Goal: Task Accomplishment & Management: Complete application form

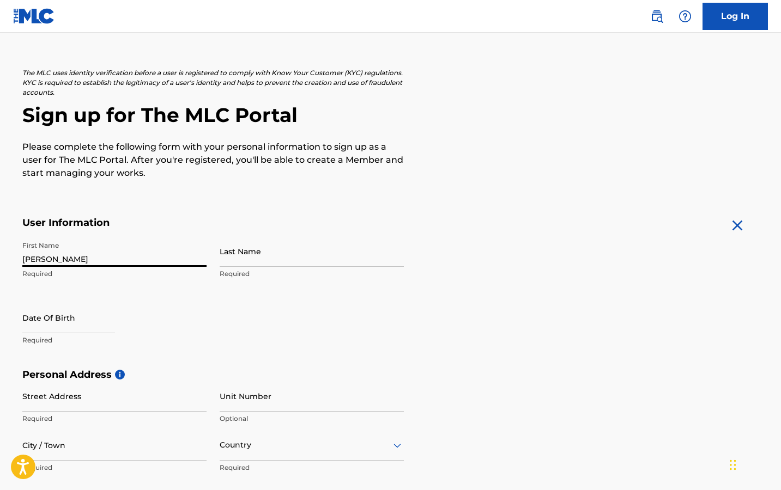
type input "[PERSON_NAME]"
select select "7"
select select "2025"
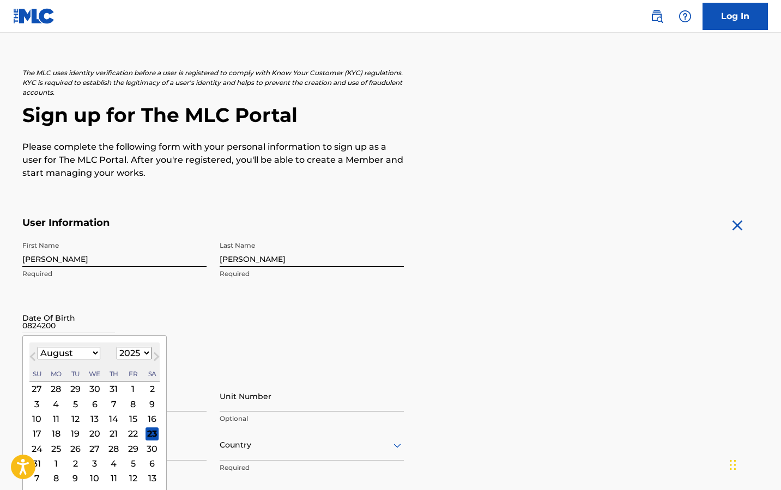
type input "08242004"
click at [212, 332] on div "First Name [PERSON_NAME] Required Last Name [PERSON_NAME] Required Date Of Birt…" at bounding box center [212, 302] width 381 height 133
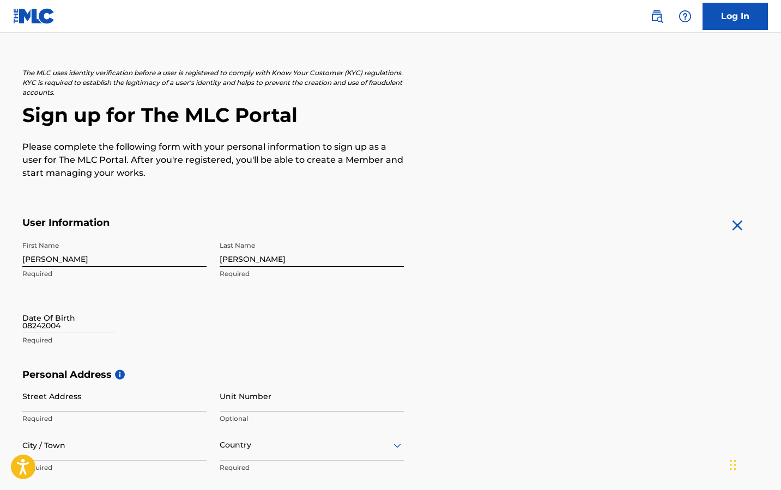
select select "7"
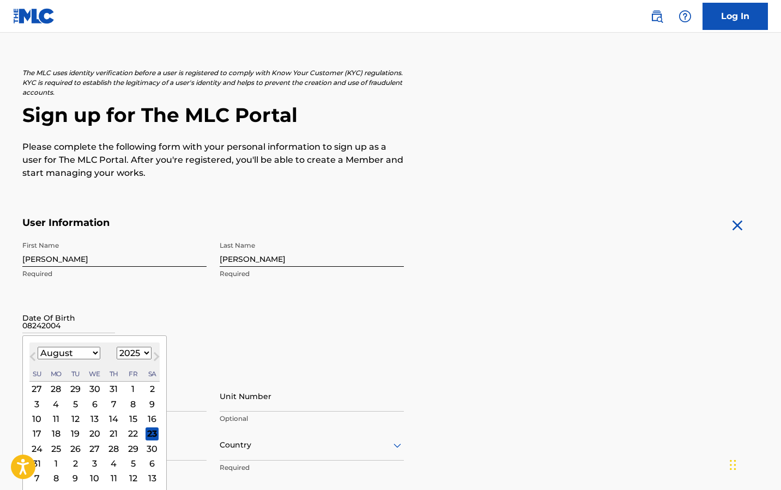
click at [90, 324] on input "08242004" at bounding box center [68, 317] width 93 height 31
select select "2004"
click at [70, 434] on div "24" at bounding box center [75, 433] width 13 height 13
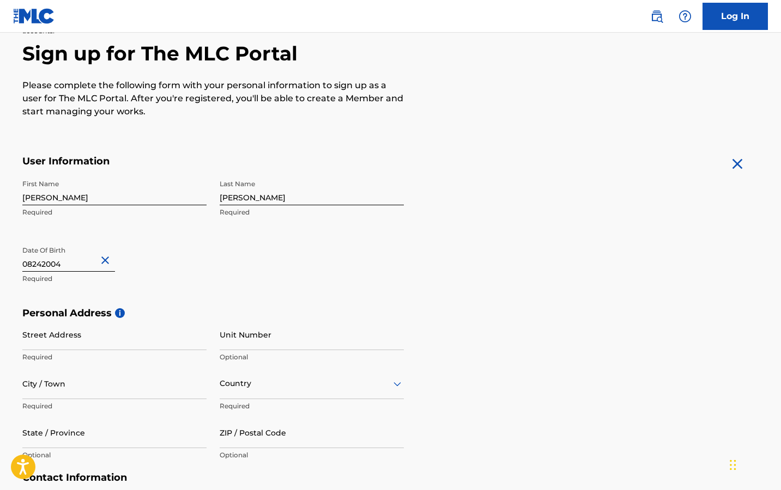
scroll to position [122, 0]
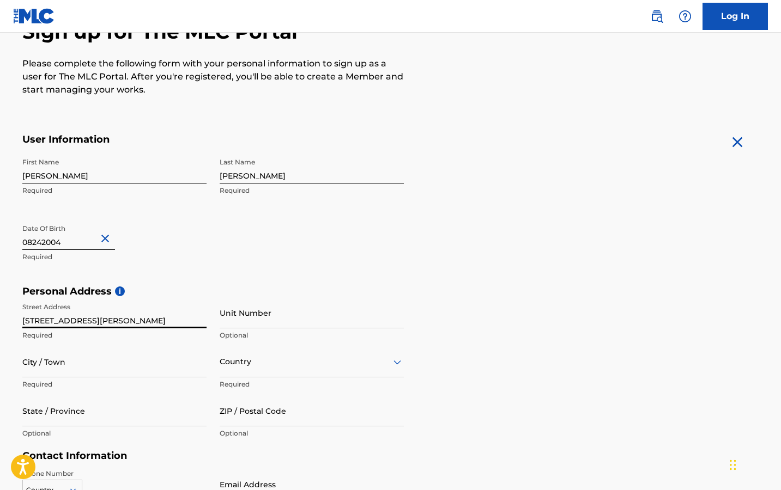
type input "[STREET_ADDRESS][PERSON_NAME]"
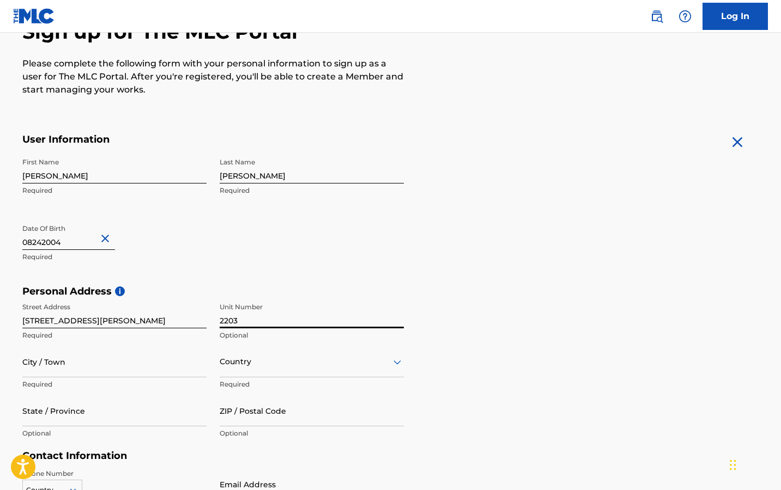
type input "2203"
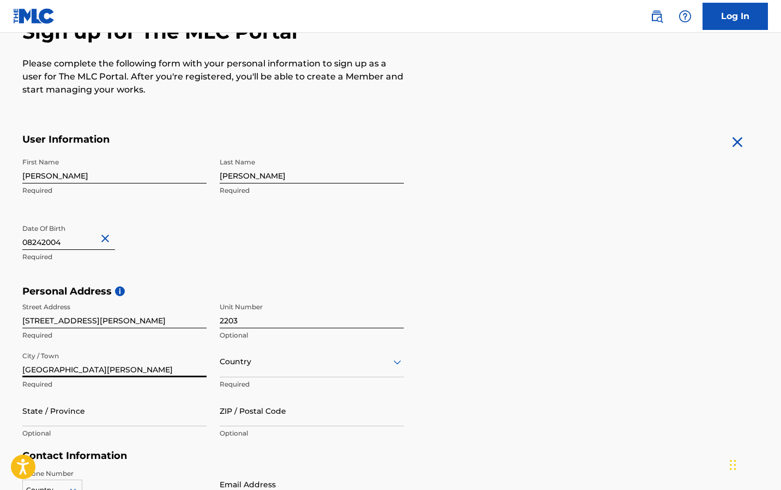
type input "[GEOGRAPHIC_DATA][PERSON_NAME]"
click at [283, 356] on div "Country" at bounding box center [312, 361] width 184 height 31
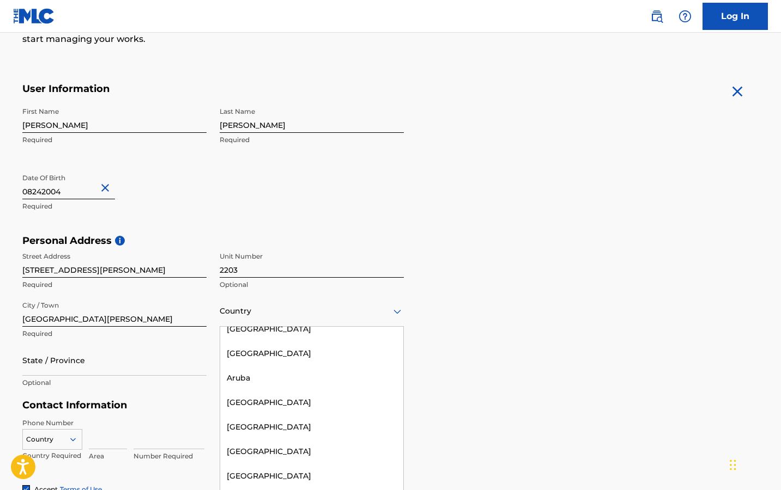
scroll to position [0, 0]
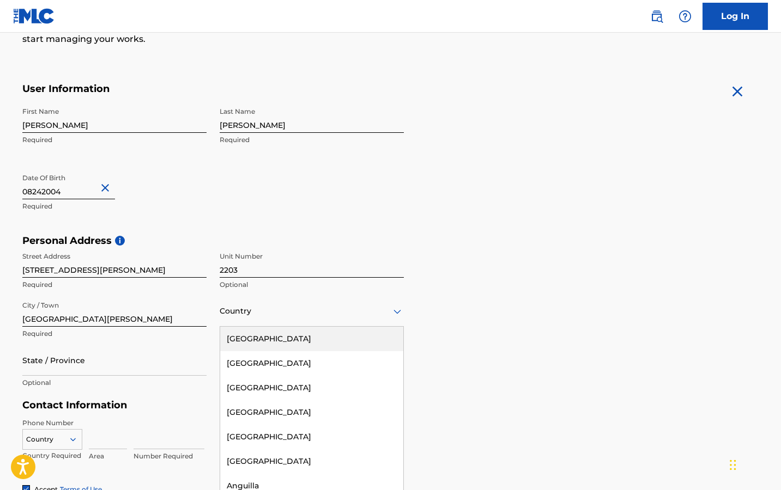
click at [306, 341] on div "[GEOGRAPHIC_DATA]" at bounding box center [311, 339] width 183 height 25
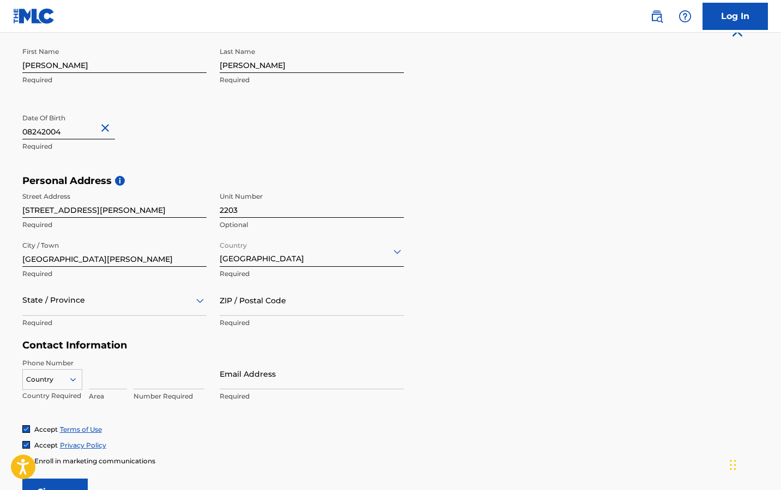
scroll to position [256, 0]
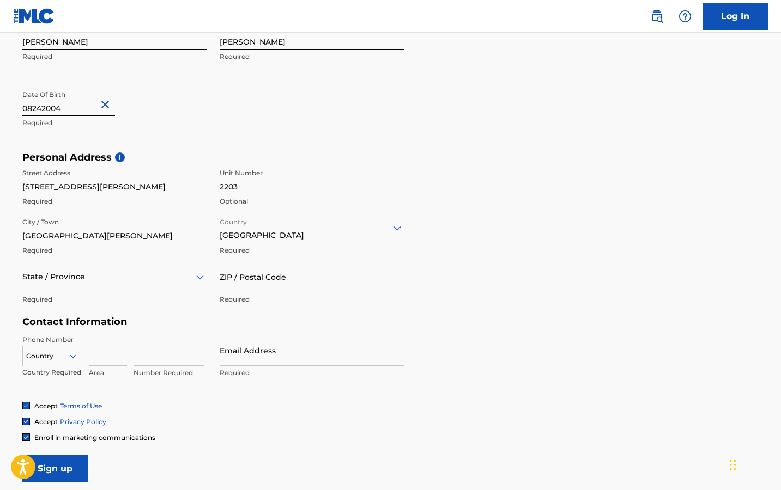
click at [103, 269] on div "State / Province" at bounding box center [114, 276] width 184 height 31
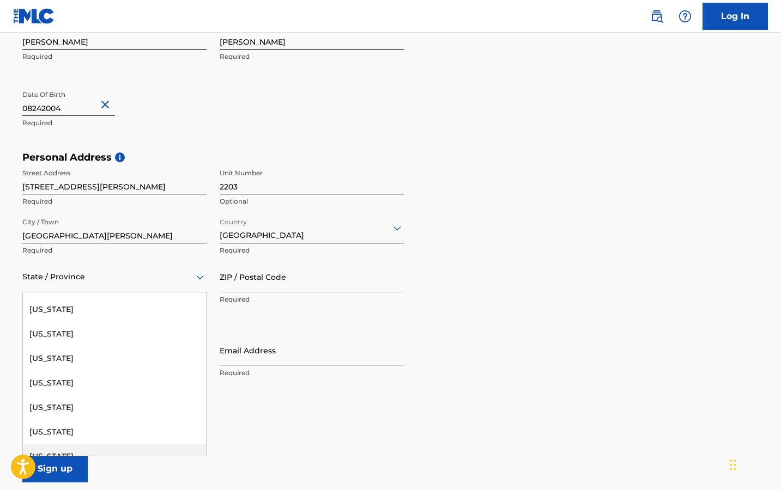
scroll to position [190, 0]
click at [83, 358] on div "[US_STATE]" at bounding box center [114, 360] width 183 height 25
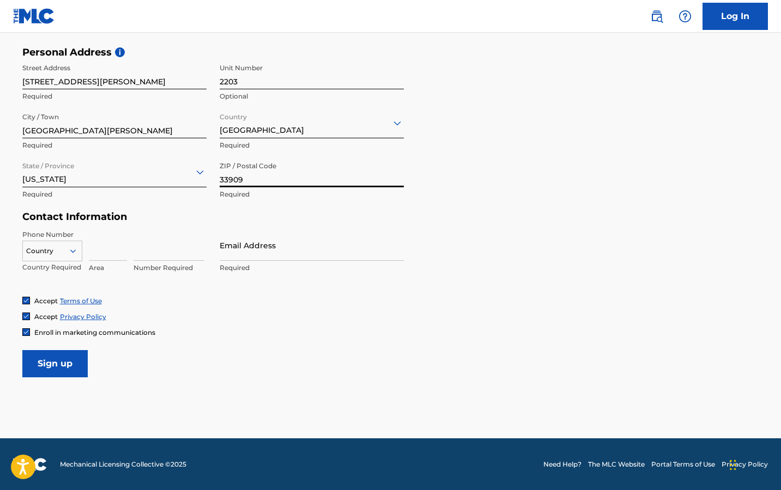
scroll to position [361, 0]
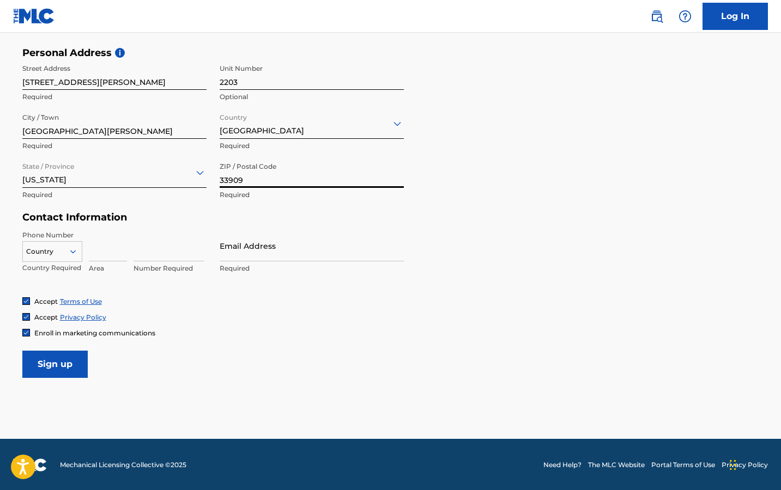
type input "33909"
click at [104, 251] on input at bounding box center [108, 245] width 38 height 31
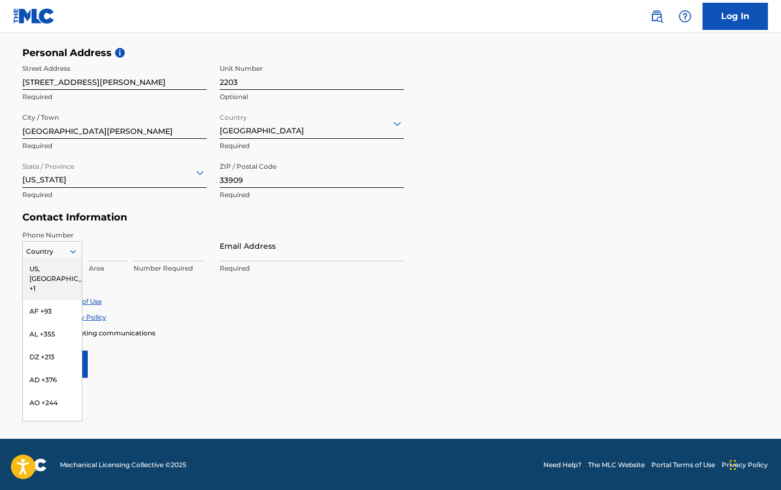
click at [71, 248] on icon at bounding box center [73, 252] width 10 height 10
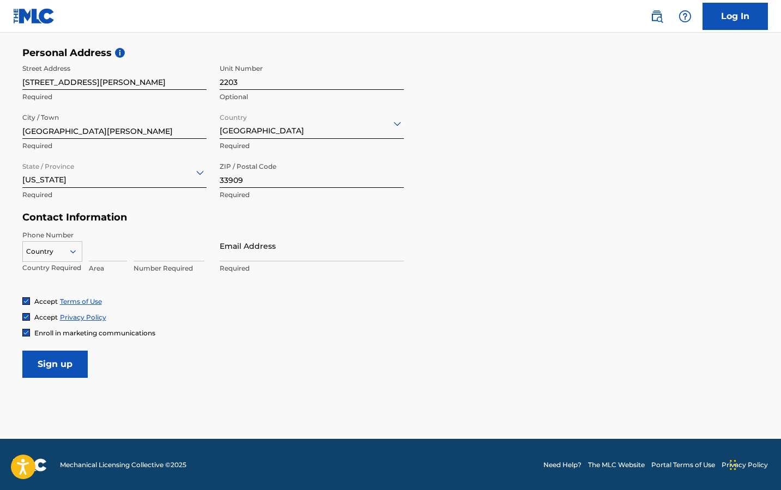
click at [104, 251] on input at bounding box center [108, 245] width 38 height 31
type input "239"
type input "7456633"
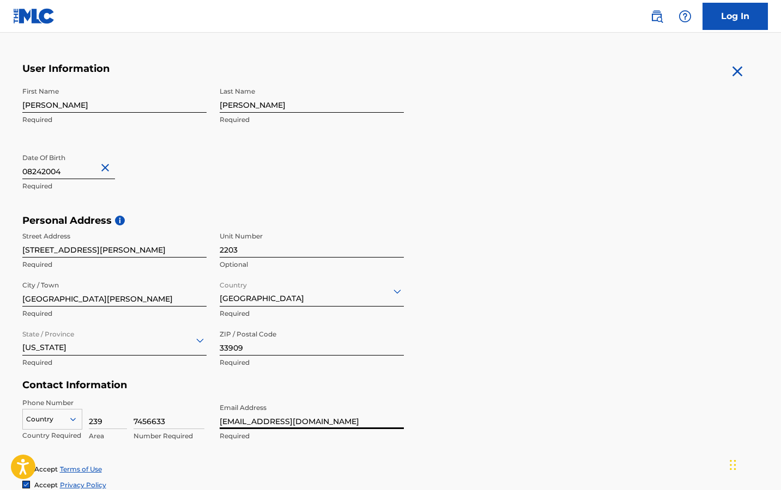
scroll to position [297, 0]
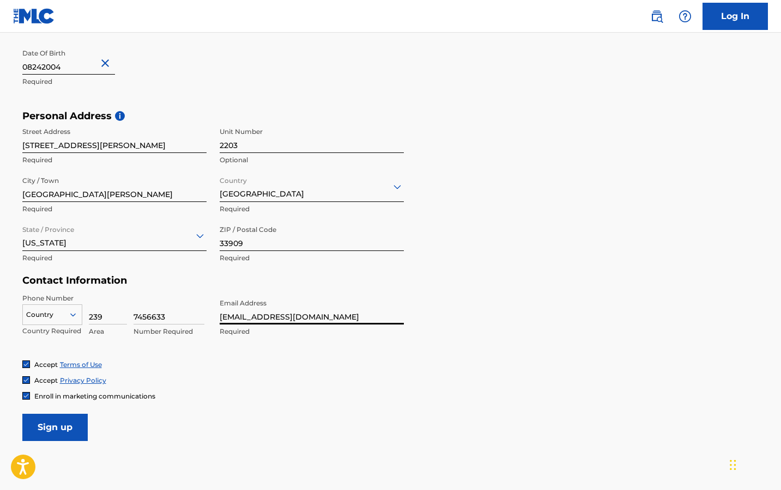
type input "[EMAIL_ADDRESS][DOMAIN_NAME]"
click at [31, 392] on div "Enroll in marketing communications" at bounding box center [88, 396] width 133 height 9
click at [27, 392] on div at bounding box center [26, 396] width 8 height 8
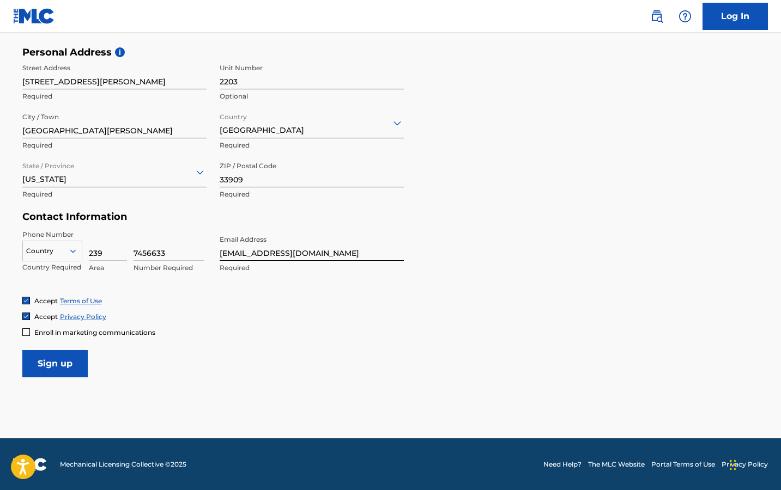
scroll to position [361, 0]
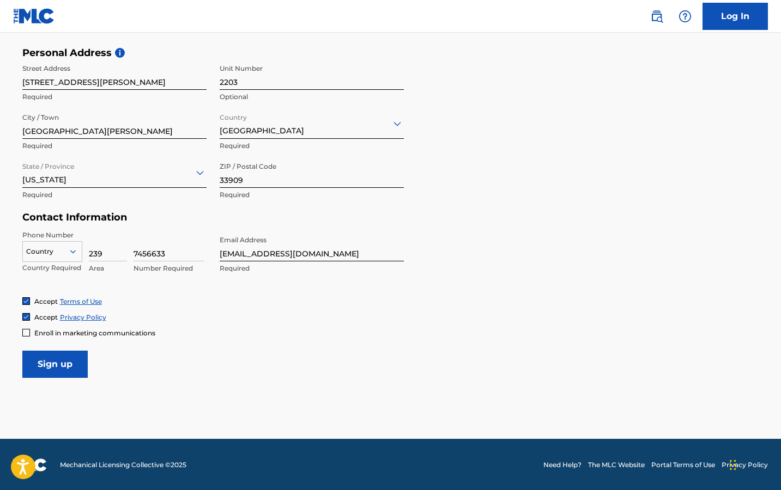
click at [73, 367] on input "Sign up" at bounding box center [54, 364] width 65 height 27
click at [49, 249] on div at bounding box center [52, 252] width 59 height 12
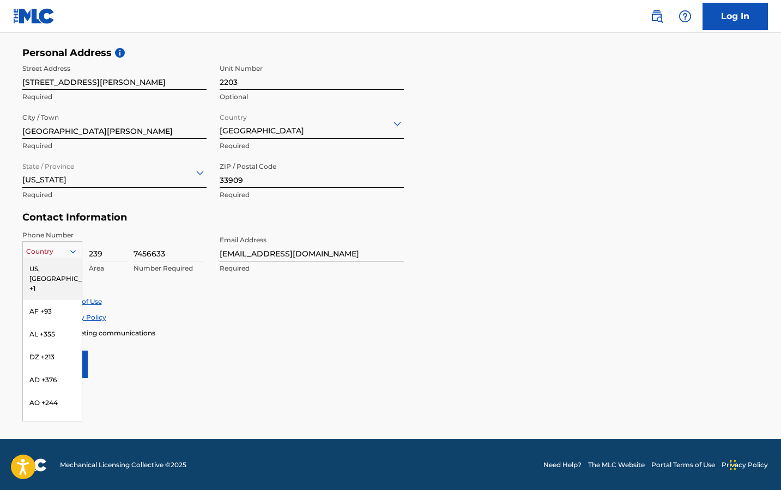
click at [52, 272] on div "US, [GEOGRAPHIC_DATA] +1" at bounding box center [52, 279] width 59 height 42
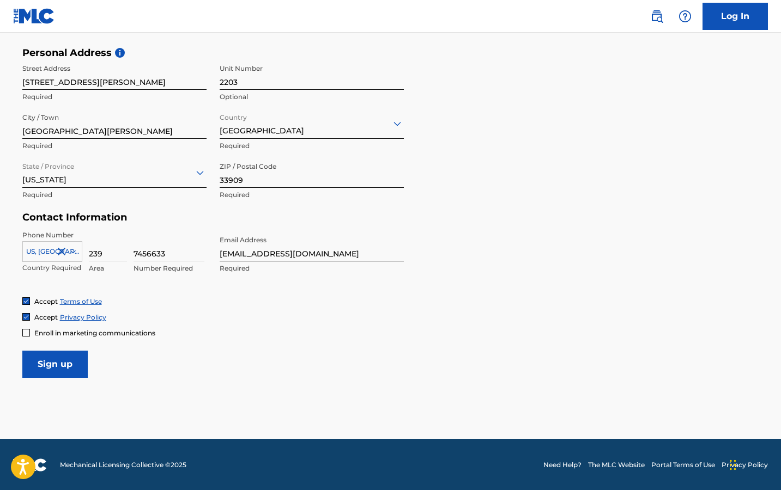
click at [52, 362] on input "Sign up" at bounding box center [54, 364] width 65 height 27
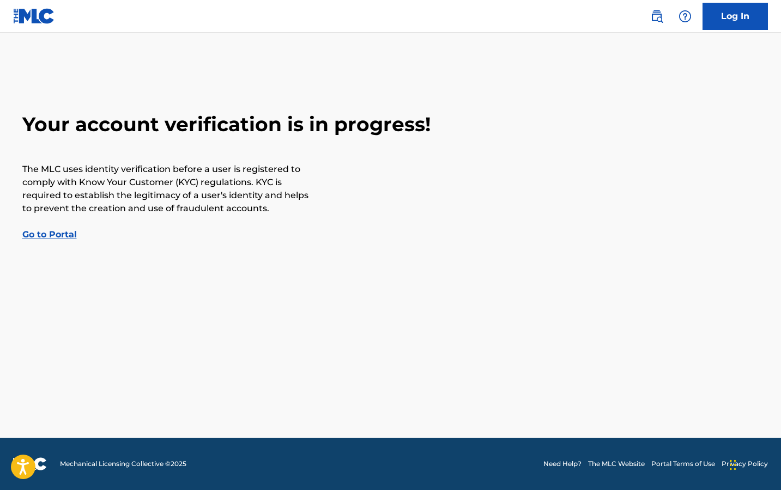
click at [53, 233] on link "Go to Portal" at bounding box center [49, 234] width 54 height 10
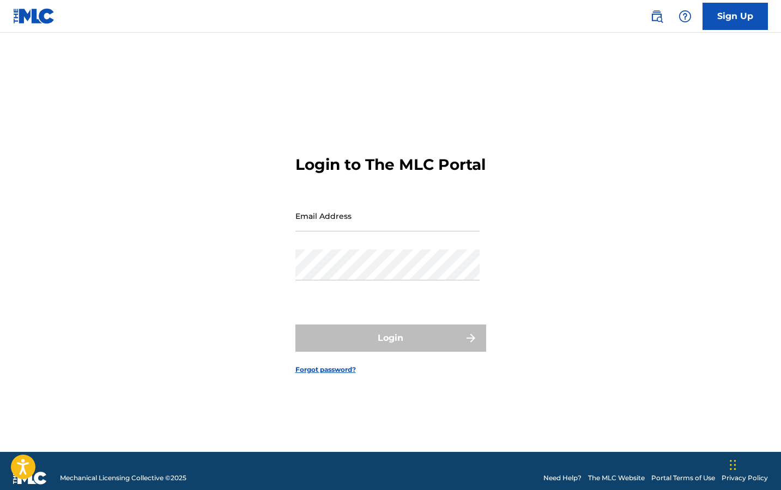
click at [307, 375] on link "Forgot password?" at bounding box center [325, 370] width 60 height 10
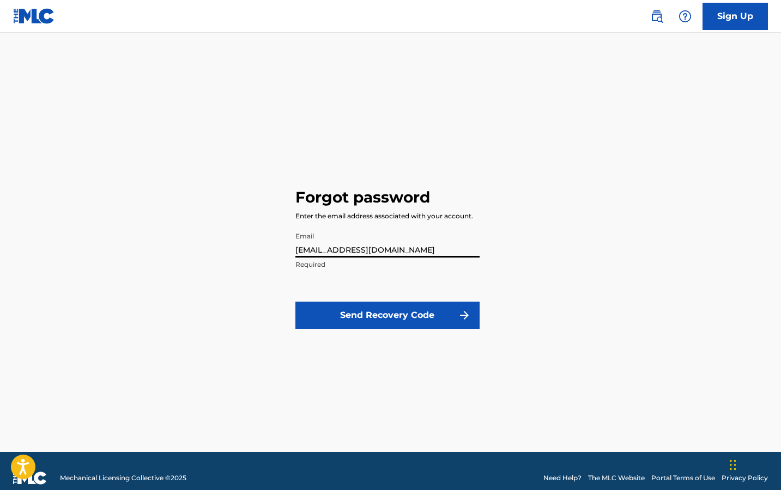
type input "[EMAIL_ADDRESS][DOMAIN_NAME]"
click at [359, 307] on button "Send Recovery Code" at bounding box center [387, 315] width 184 height 27
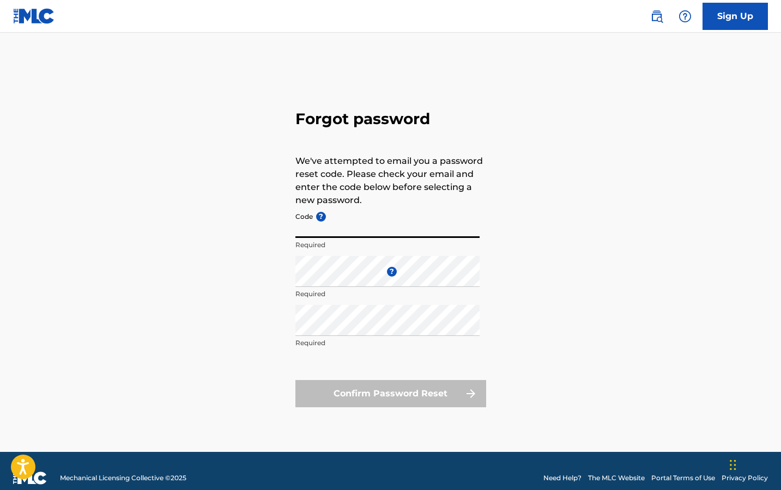
click at [386, 233] on input "Code ?" at bounding box center [387, 222] width 184 height 31
paste input "FP_f738f2586661eeabc341d2cc2a0d"
type input "FP_f738f2586661eeabc341d2cc2a0d"
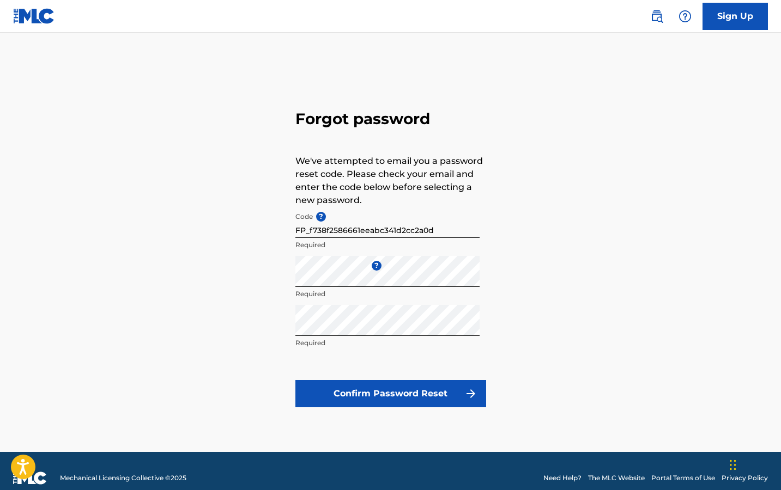
click at [367, 395] on button "Confirm Password Reset" at bounding box center [390, 393] width 191 height 27
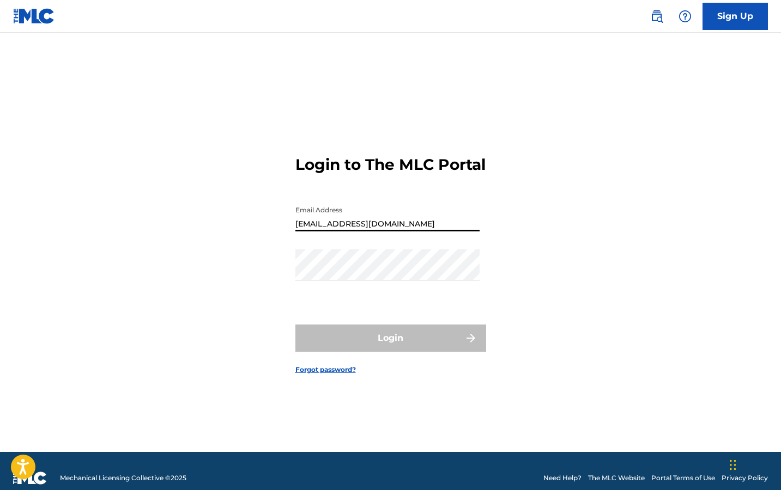
type input "[EMAIL_ADDRESS][DOMAIN_NAME]"
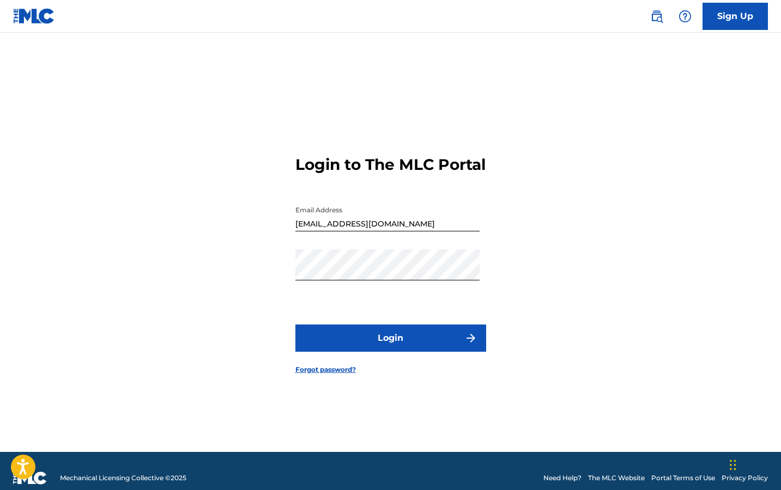
click at [370, 351] on button "Login" at bounding box center [390, 338] width 191 height 27
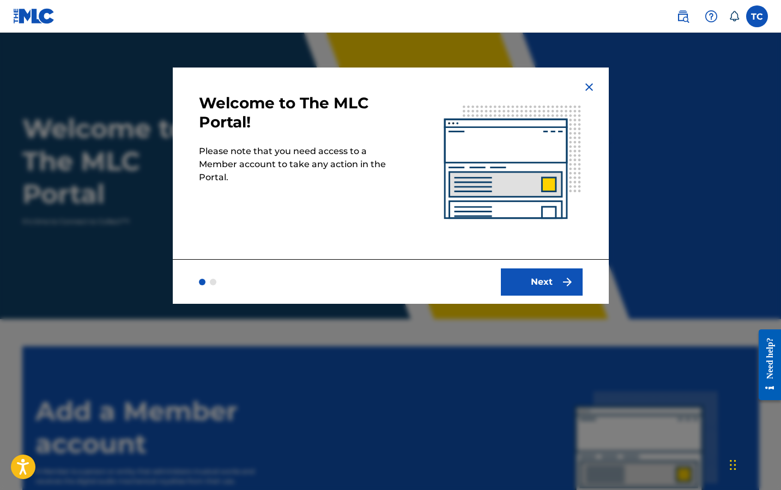
click at [533, 281] on button "Next" at bounding box center [542, 282] width 82 height 27
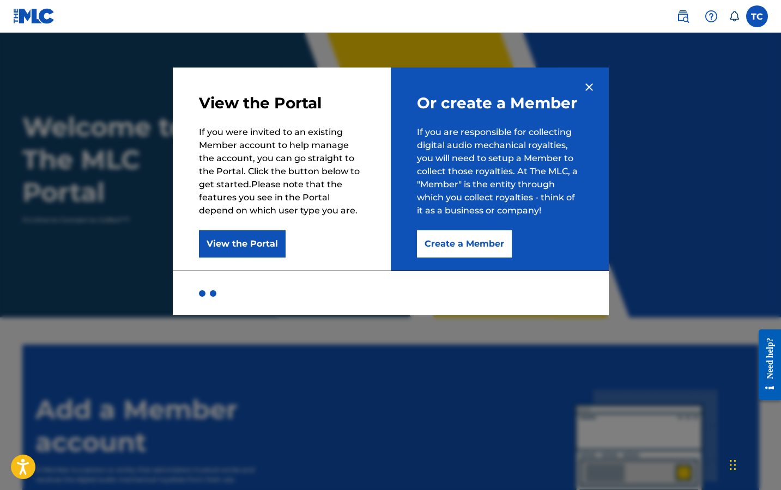
scroll to position [2, 0]
click at [459, 248] on button "Create a Member" at bounding box center [464, 243] width 95 height 27
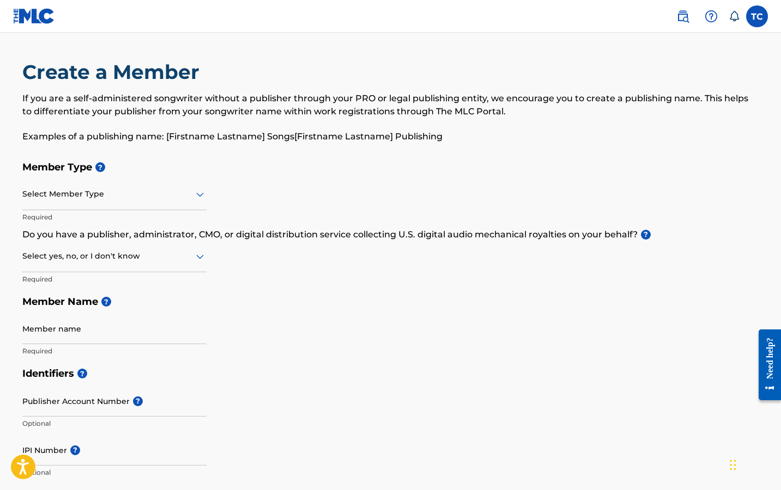
click at [758, 20] on label at bounding box center [757, 16] width 22 height 22
click at [757, 16] on input "[PERSON_NAME] [EMAIL_ADDRESS][DOMAIN_NAME] Notification Preferences Profile Log…" at bounding box center [757, 16] width 0 height 0
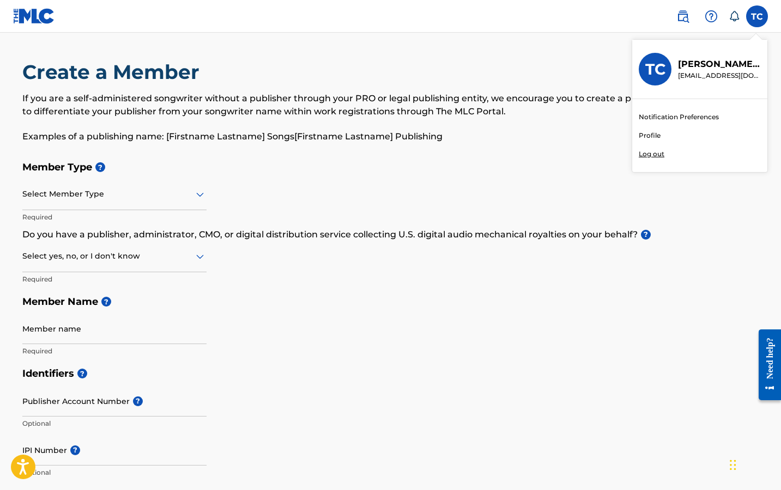
click at [39, 27] on link at bounding box center [34, 16] width 42 height 32
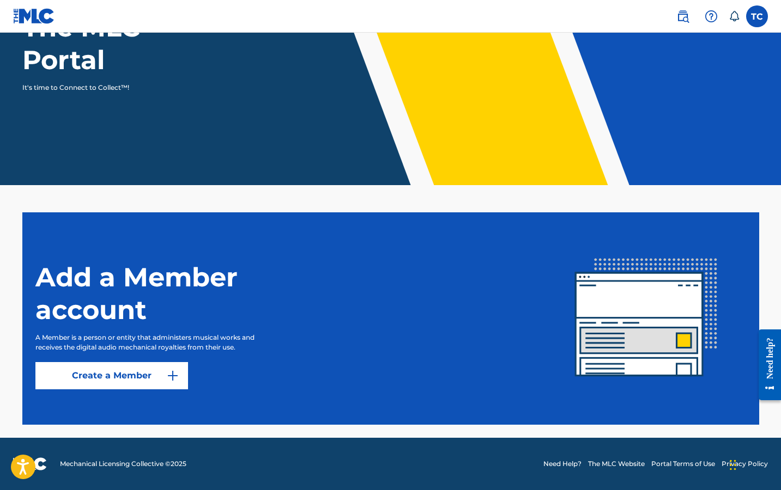
scroll to position [134, 0]
click at [165, 371] on link "Create a Member" at bounding box center [111, 375] width 153 height 27
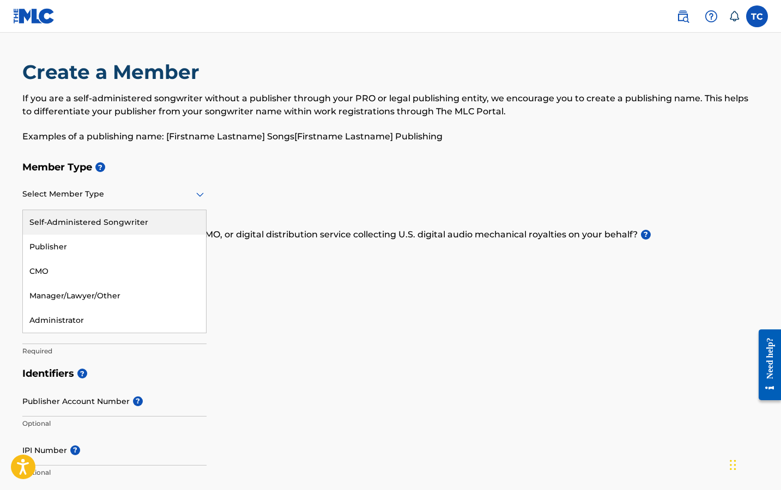
click at [178, 197] on div at bounding box center [114, 194] width 184 height 14
click at [161, 227] on div "Self-Administered Songwriter" at bounding box center [114, 222] width 183 height 25
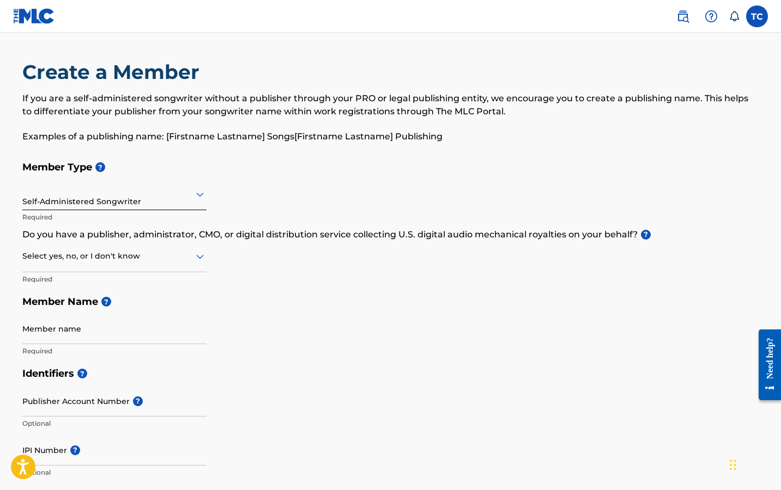
click at [182, 191] on div at bounding box center [114, 194] width 184 height 14
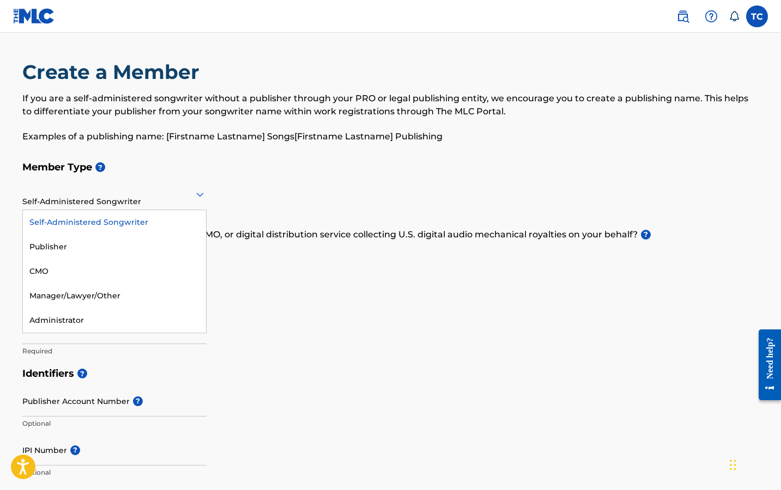
click at [156, 219] on div "Self-Administered Songwriter" at bounding box center [114, 222] width 183 height 25
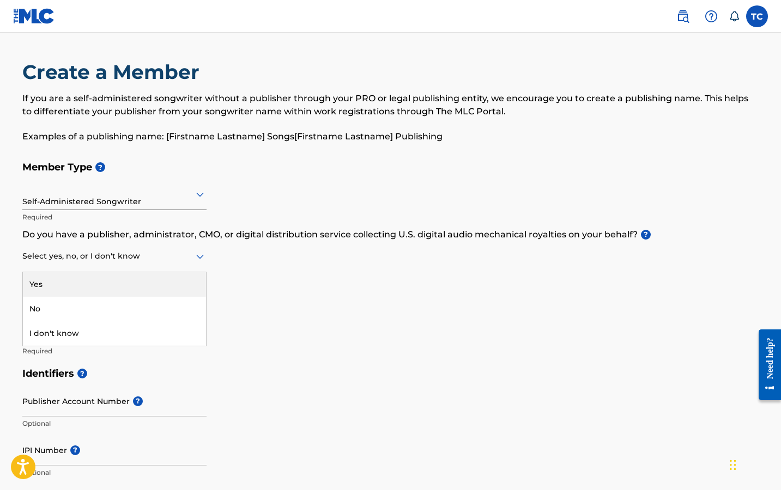
click at [186, 262] on div at bounding box center [114, 256] width 184 height 14
click at [169, 292] on div "Yes" at bounding box center [114, 284] width 183 height 25
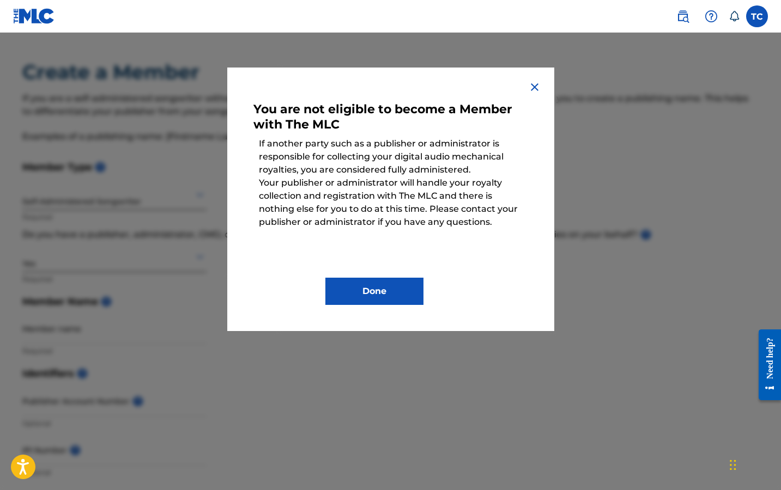
click at [535, 86] on img at bounding box center [534, 87] width 13 height 13
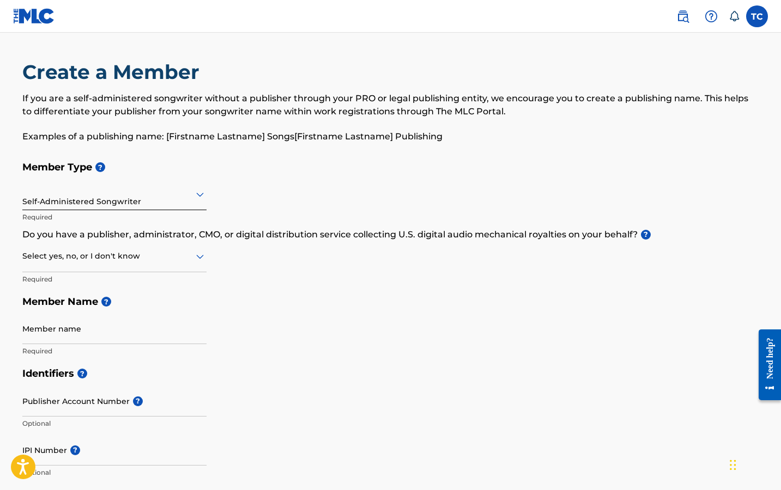
click at [95, 254] on div at bounding box center [114, 256] width 184 height 14
click at [85, 301] on div "No" at bounding box center [114, 309] width 183 height 25
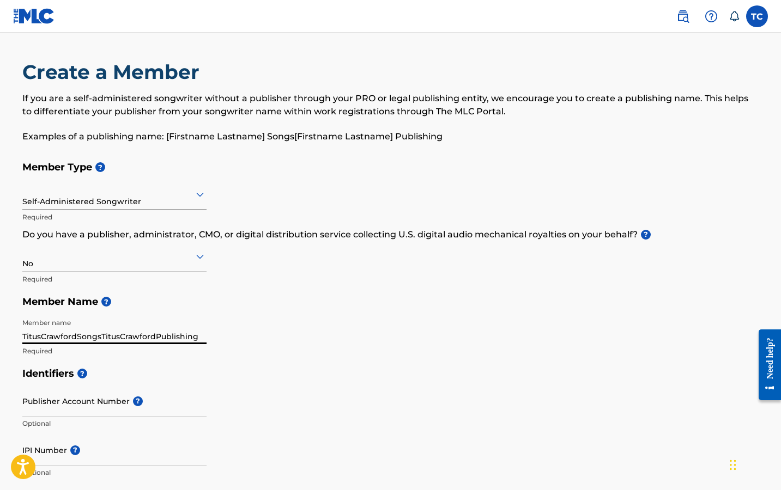
click at [93, 334] on input "TitusCrawfordSongsTitusCrawfordPublishing" at bounding box center [114, 328] width 184 height 31
click at [70, 339] on input "TitusCrawfordSongsTitusCrawfordPublishing" at bounding box center [114, 328] width 184 height 31
click at [123, 334] on input "AksolSongsTitusCrawfordPublishing" at bounding box center [114, 328] width 184 height 31
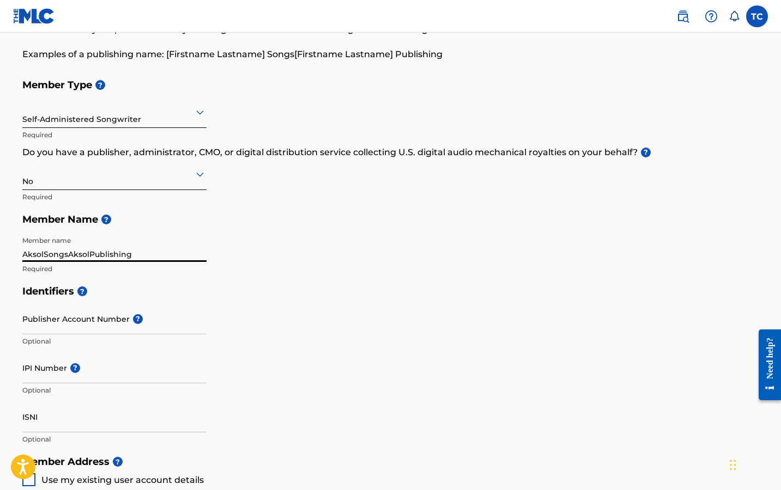
scroll to position [85, 0]
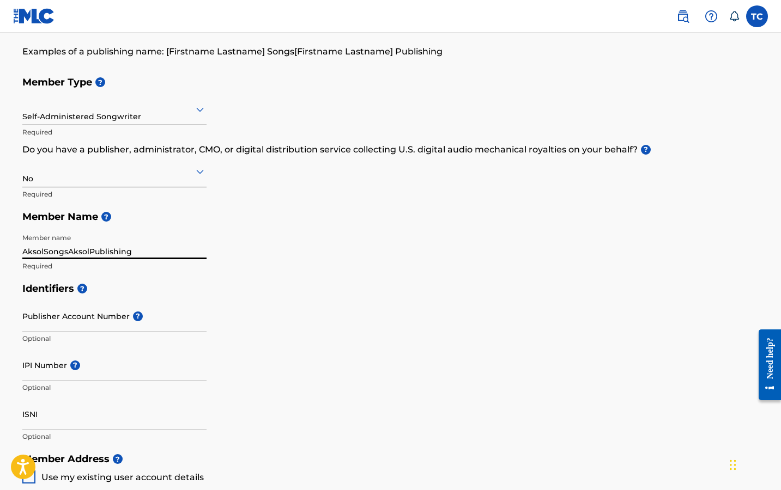
type input "AksolSongsAksolPublishing"
click at [115, 325] on input "Publisher Account Number ?" at bounding box center [114, 316] width 184 height 31
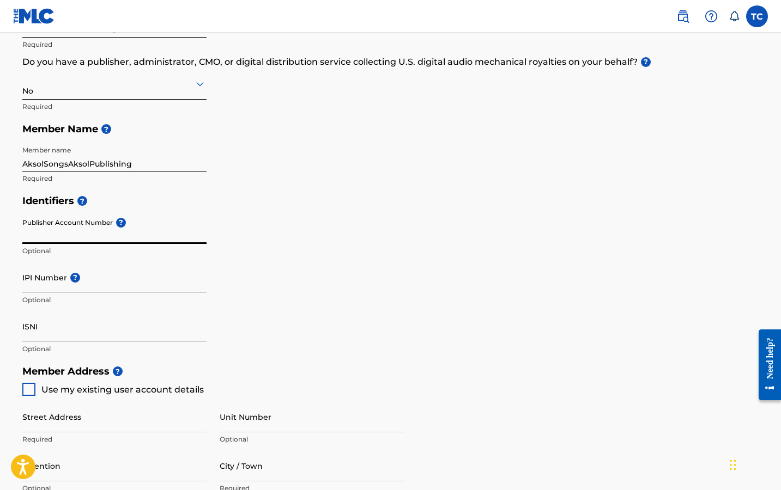
scroll to position [178, 0]
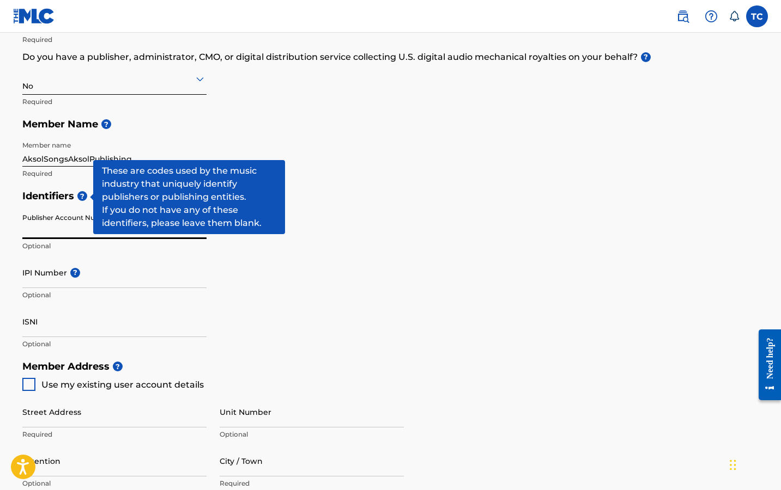
click at [85, 197] on span "?" at bounding box center [82, 196] width 10 height 10
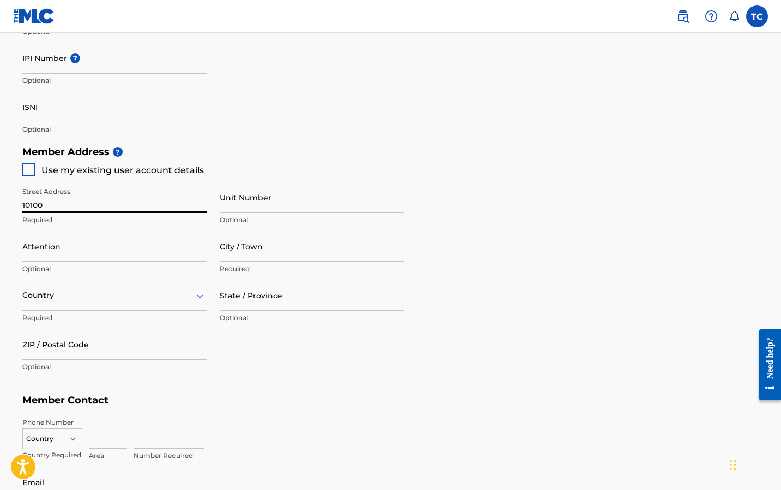
scroll to position [391, 0]
type input "[STREET_ADDRESS][PERSON_NAME]"
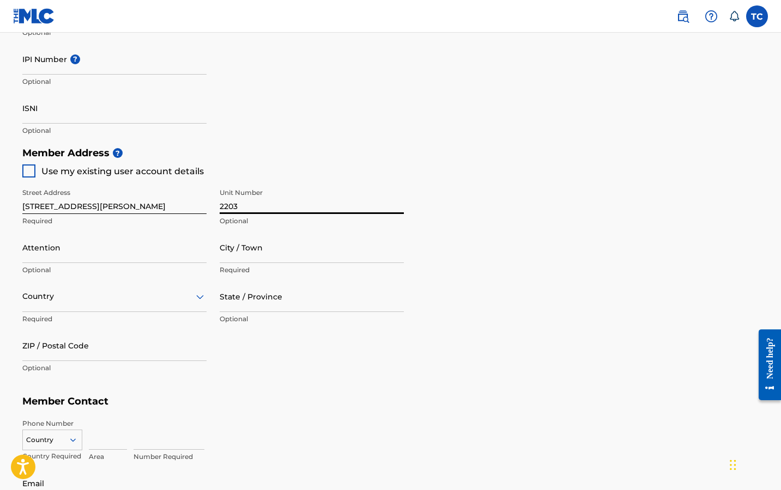
type input "2203"
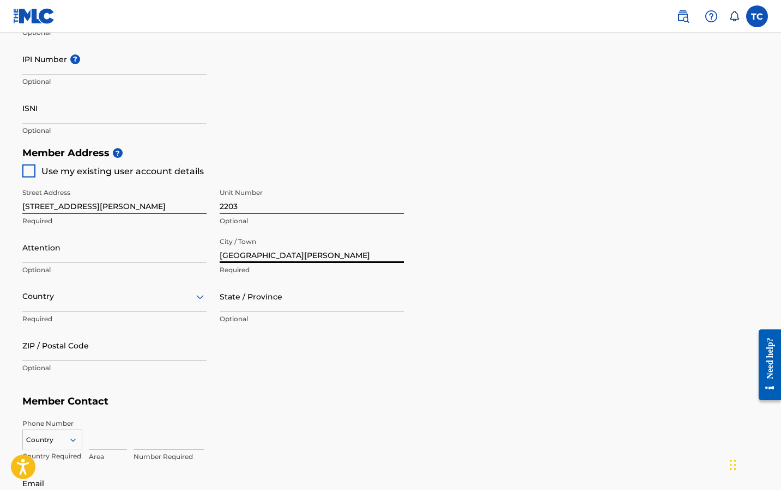
type input "[GEOGRAPHIC_DATA][PERSON_NAME]"
click at [174, 298] on div at bounding box center [114, 297] width 184 height 14
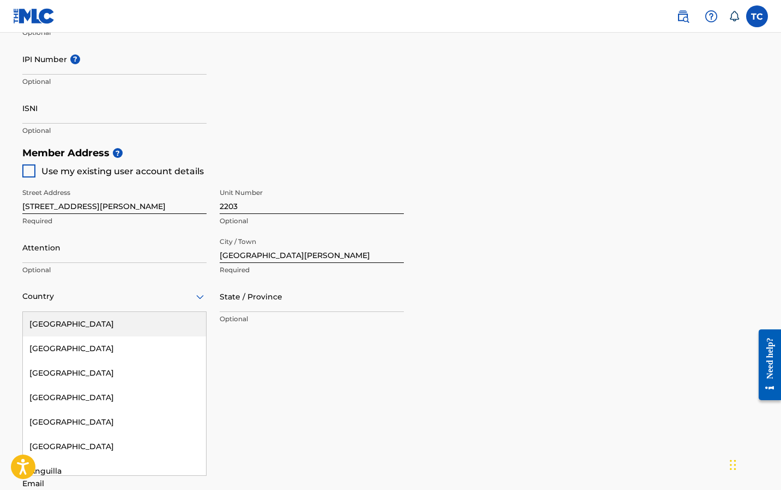
click at [155, 324] on div "[GEOGRAPHIC_DATA]" at bounding box center [114, 324] width 183 height 25
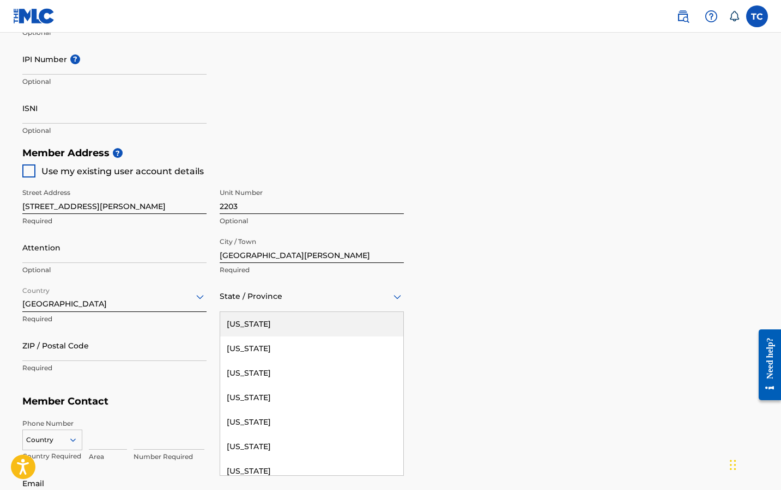
click at [245, 294] on div at bounding box center [312, 297] width 184 height 14
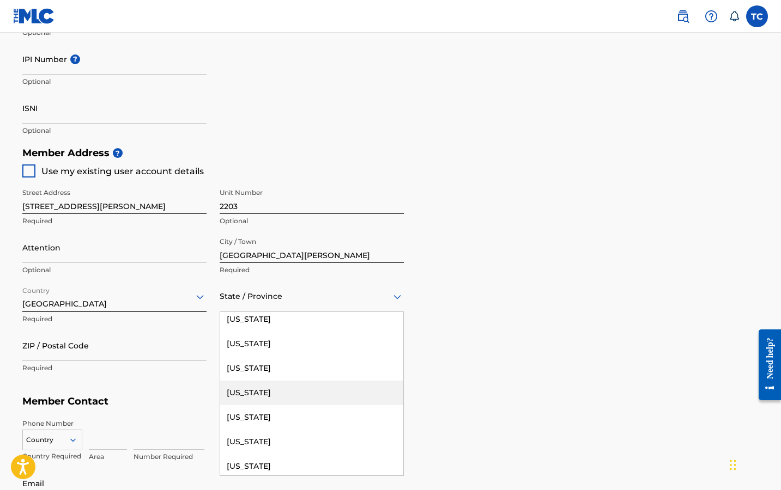
scroll to position [161, 0]
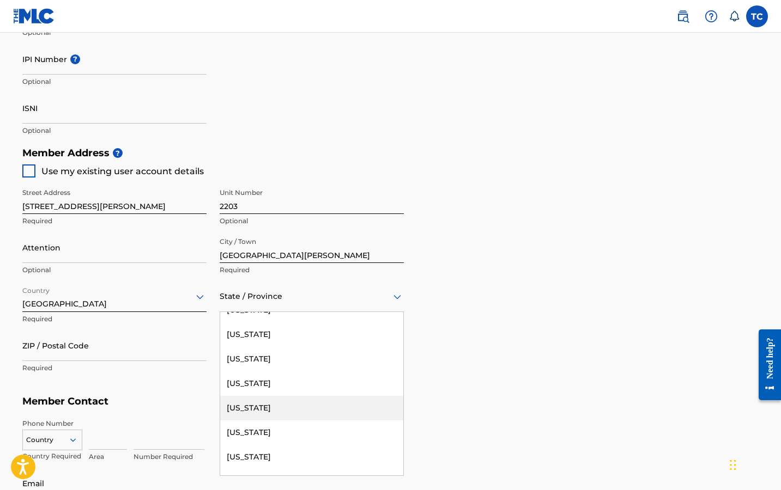
click at [270, 414] on div "[US_STATE]" at bounding box center [311, 408] width 183 height 25
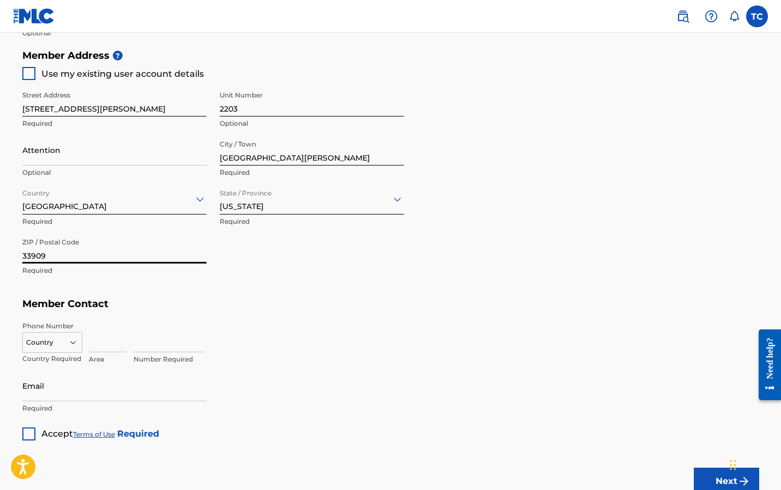
scroll to position [509, 0]
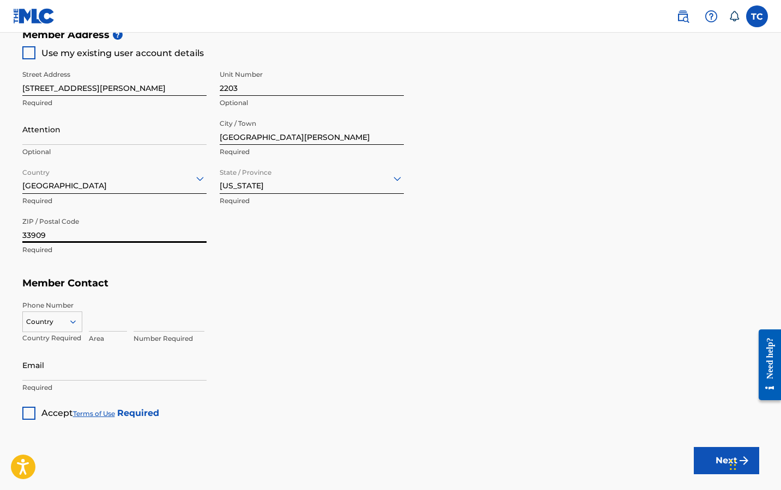
type input "33909"
click at [89, 322] on input at bounding box center [108, 316] width 38 height 31
type input "239"
click at [138, 316] on input "6456633" at bounding box center [168, 316] width 71 height 31
type input "7456633"
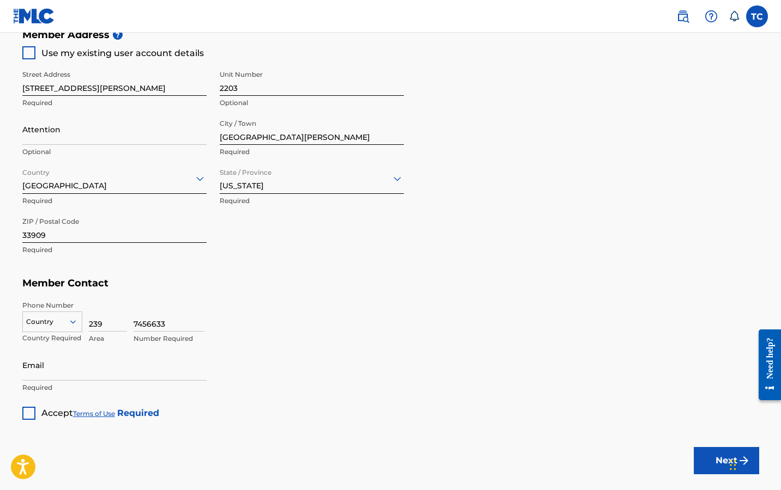
click at [68, 323] on div "Country" at bounding box center [52, 322] width 60 height 21
click at [59, 334] on div "US, [GEOGRAPHIC_DATA] +1" at bounding box center [52, 349] width 59 height 42
type input "[EMAIL_ADDRESS][DOMAIN_NAME]"
click at [34, 411] on div at bounding box center [28, 413] width 13 height 13
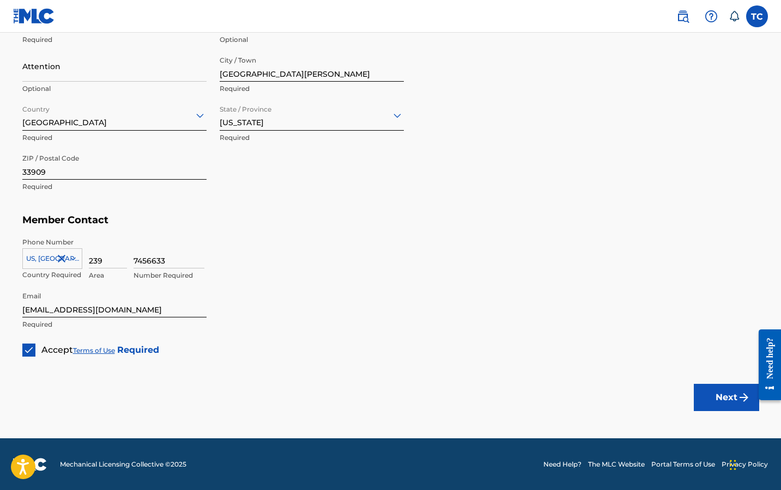
scroll to position [571, 0]
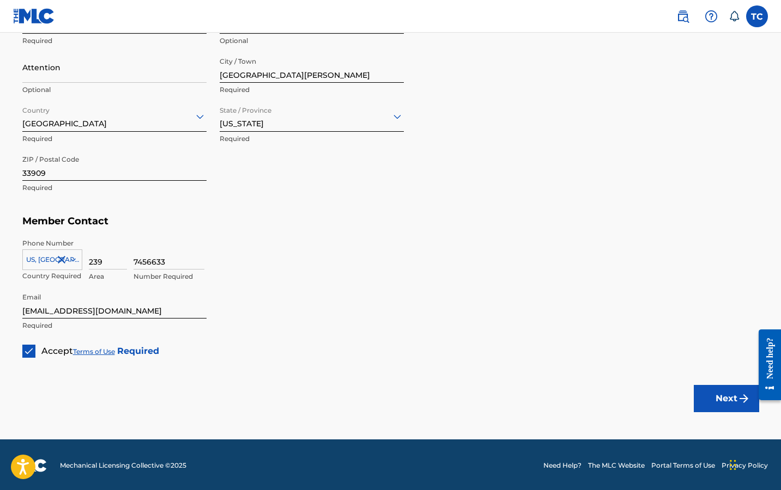
click at [721, 406] on button "Next" at bounding box center [725, 398] width 65 height 27
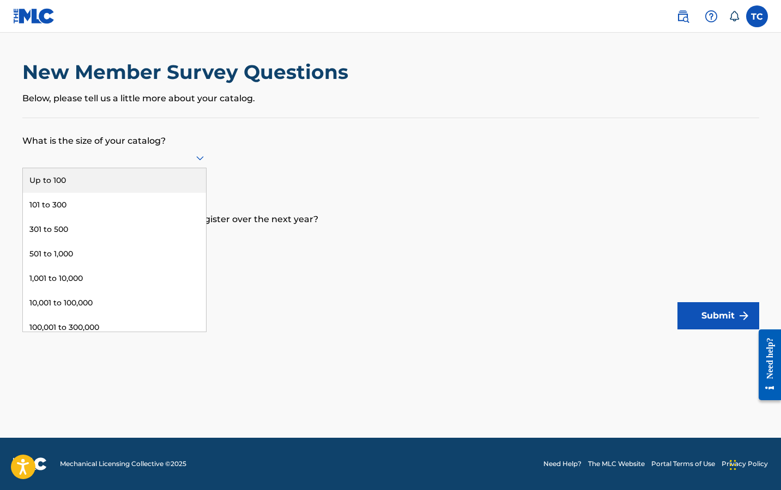
click at [190, 168] on div at bounding box center [114, 158] width 184 height 21
click at [159, 191] on div "Up to 100" at bounding box center [114, 180] width 183 height 25
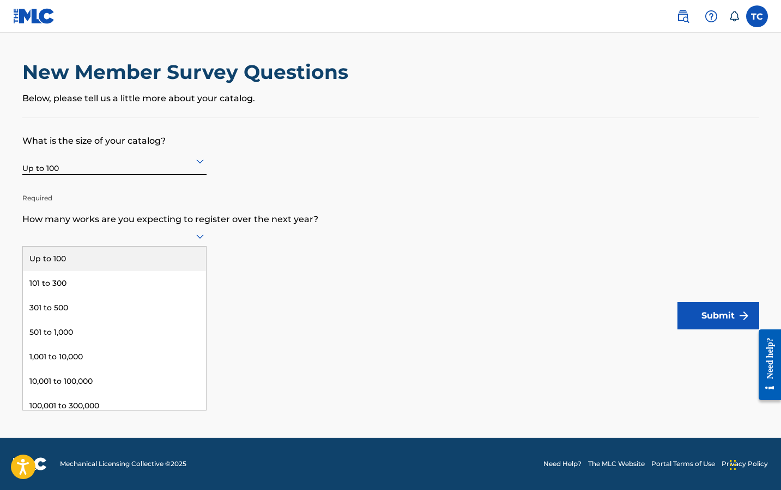
click at [194, 243] on icon at bounding box center [199, 236] width 13 height 13
click at [166, 266] on div "Up to 100" at bounding box center [114, 259] width 183 height 25
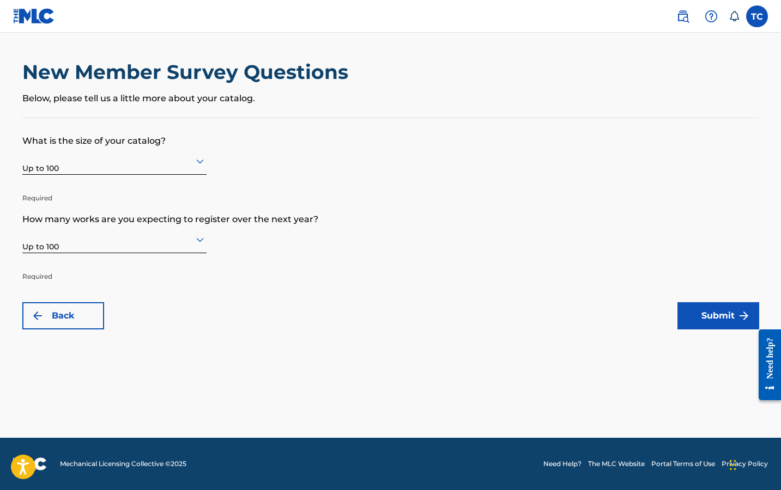
click at [702, 321] on button "Submit" at bounding box center [718, 315] width 82 height 27
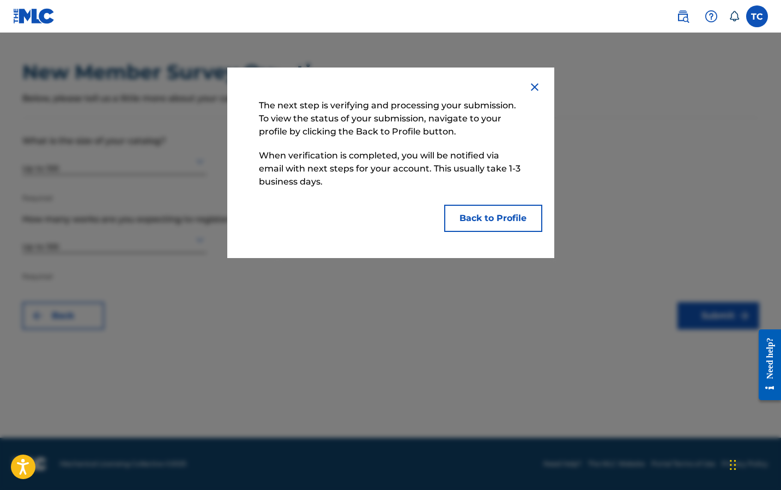
click at [497, 220] on button "Back to Profile" at bounding box center [493, 218] width 98 height 27
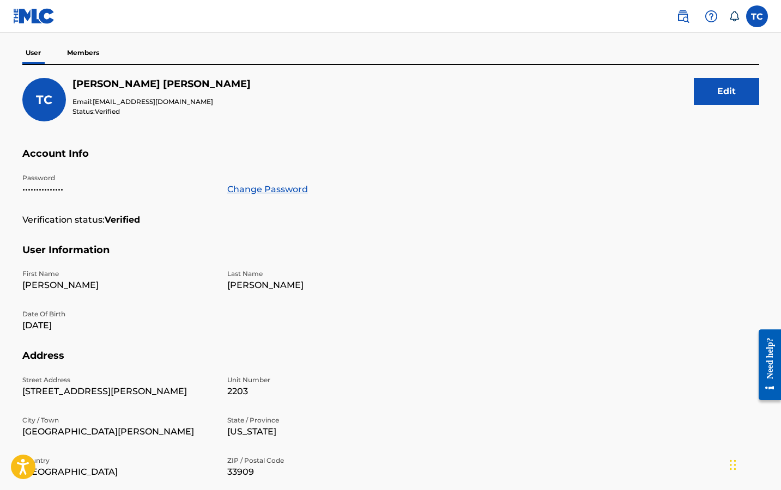
scroll to position [3, 0]
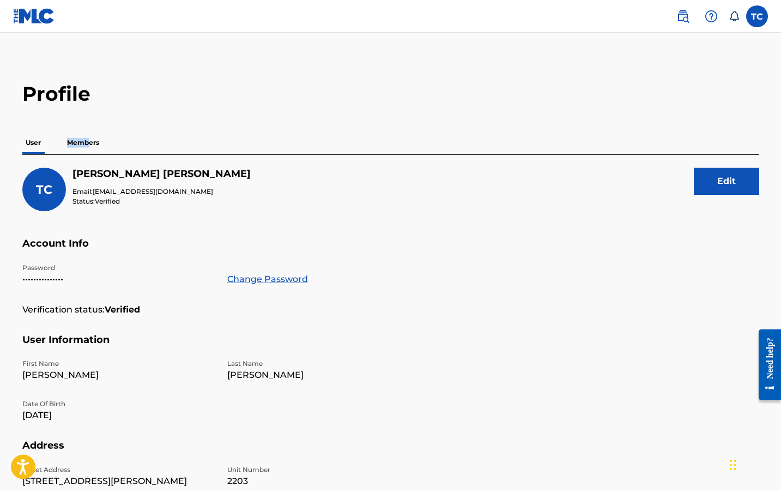
click at [88, 137] on p "Members" at bounding box center [83, 142] width 39 height 23
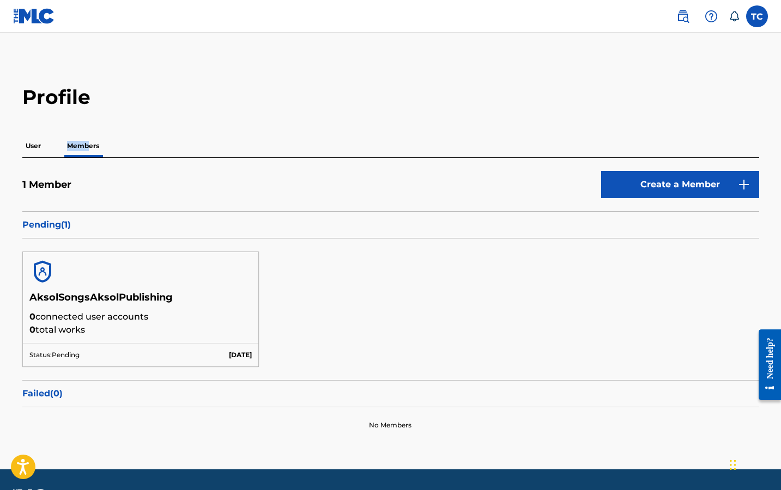
click at [47, 14] on img at bounding box center [34, 16] width 42 height 16
